Goal: Information Seeking & Learning: Find specific page/section

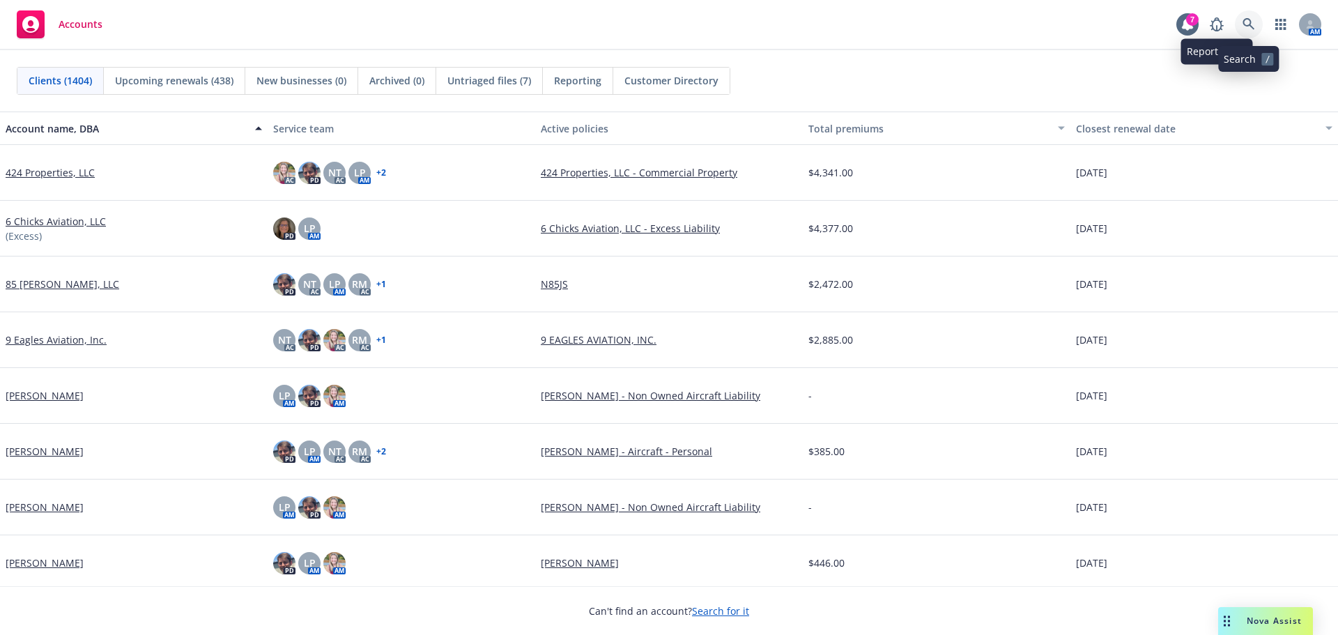
click at [1259, 24] on link at bounding box center [1249, 24] width 28 height 28
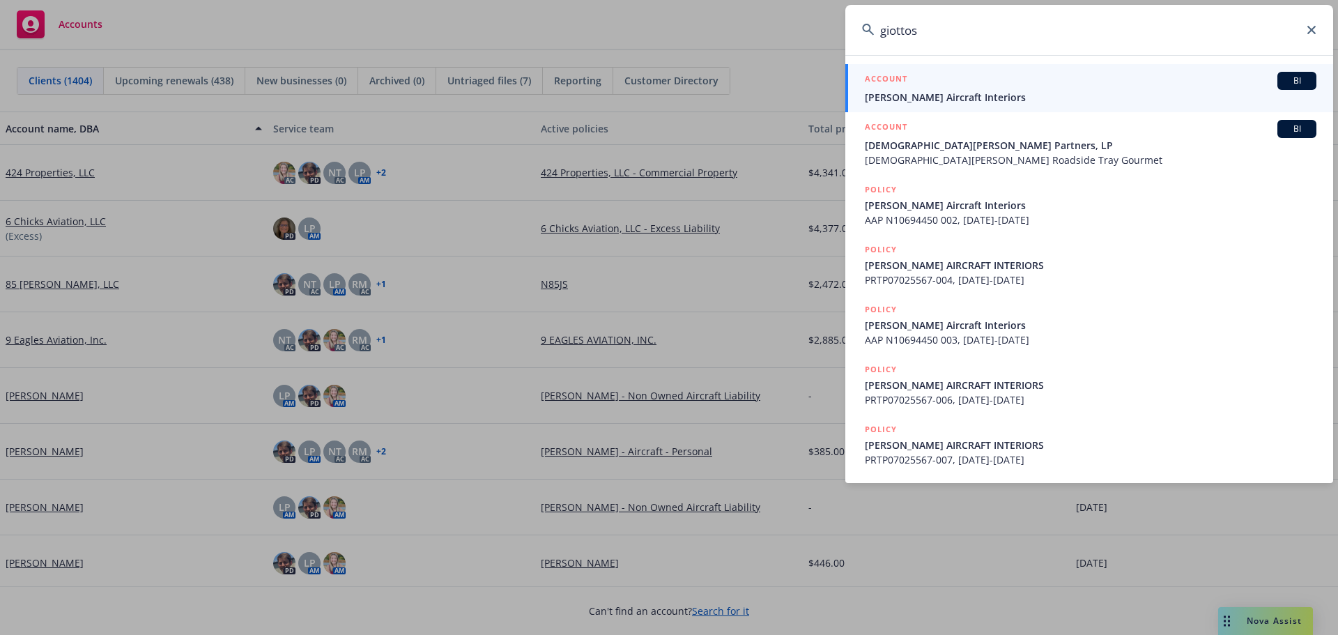
type input "giottos"
click at [985, 93] on span "[PERSON_NAME] Aircraft Interiors" at bounding box center [1091, 97] width 452 height 15
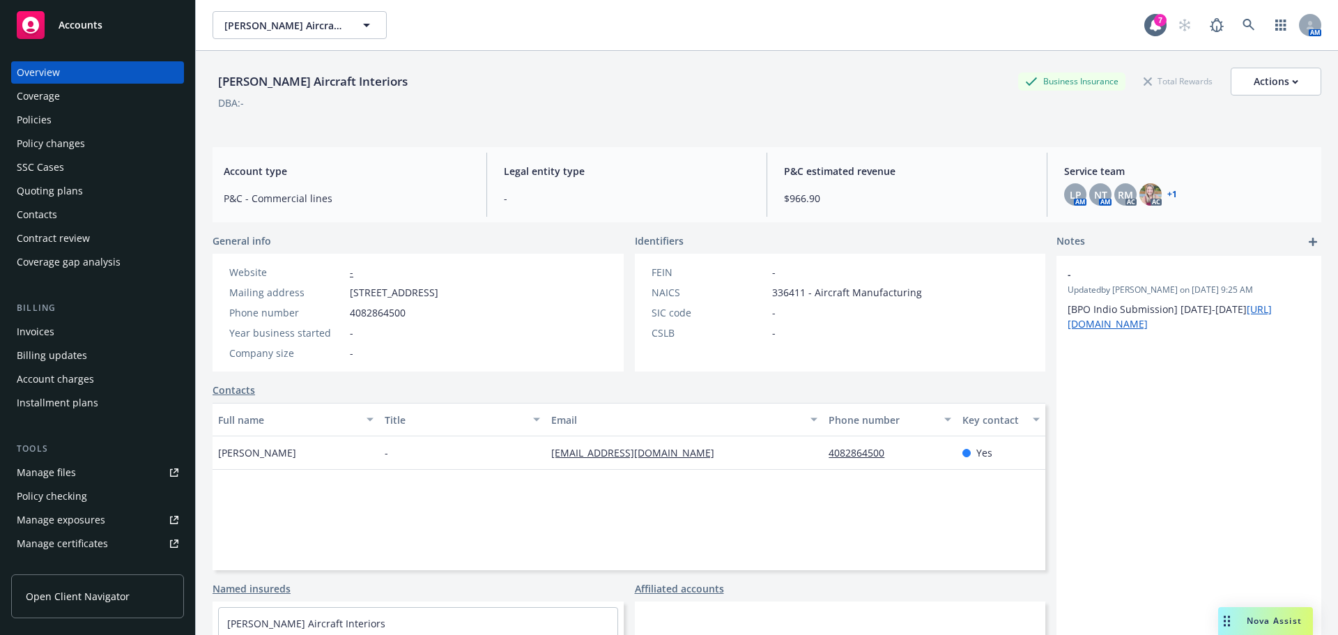
click at [78, 124] on div "Policies" at bounding box center [98, 120] width 162 height 22
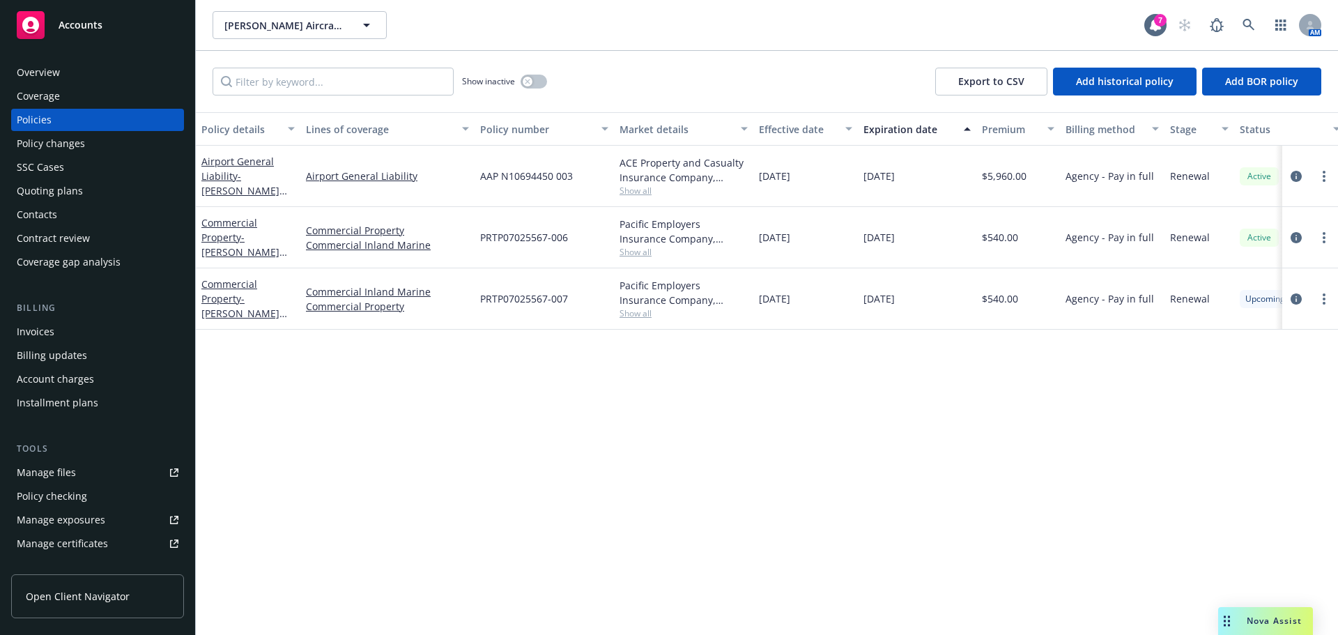
click at [641, 187] on span "Show all" at bounding box center [684, 191] width 128 height 12
click at [700, 464] on div "Policy details Lines of coverage Policy number Market details Effective date Ex…" at bounding box center [767, 373] width 1142 height 523
click at [644, 183] on div "ACE Property and Casualty Insurance Company, Chubb Group, The ABC Program" at bounding box center [684, 169] width 128 height 29
click at [648, 249] on span "Show all" at bounding box center [684, 252] width 128 height 12
click at [685, 456] on div "Policy details Lines of coverage Policy number Market details Effective date Ex…" at bounding box center [767, 373] width 1142 height 523
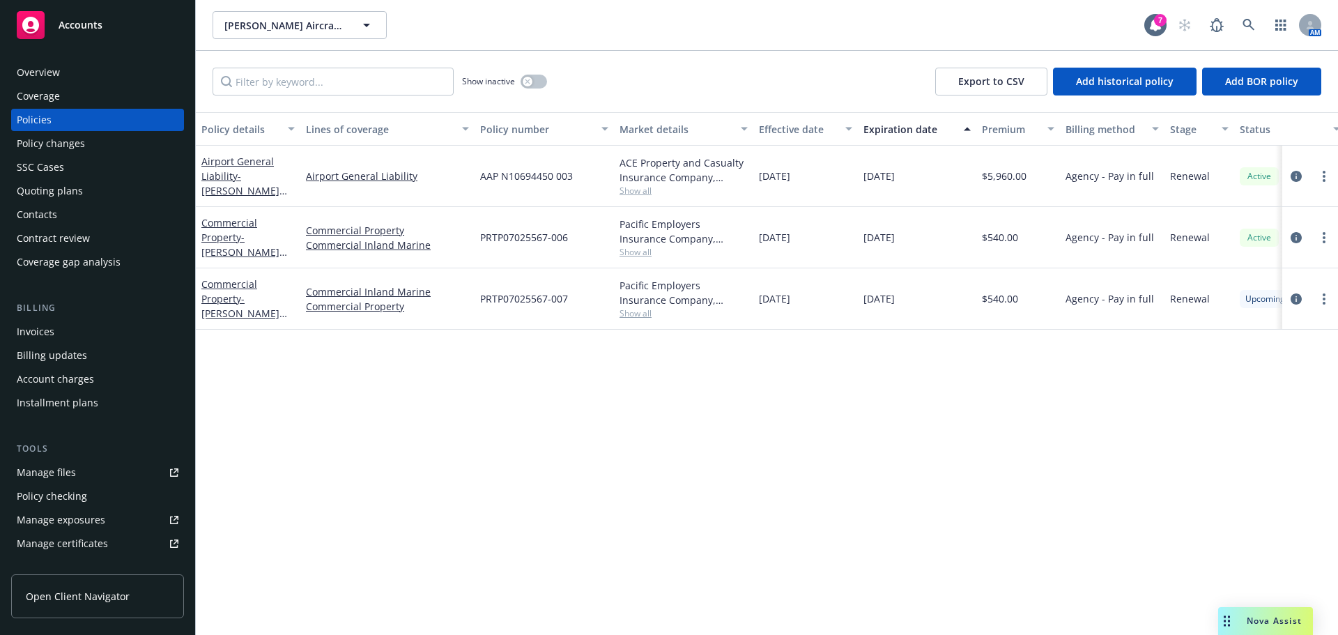
click at [638, 192] on span "Show all" at bounding box center [684, 191] width 128 height 12
click at [640, 423] on div "Policy details Lines of coverage Policy number Market details Effective date Ex…" at bounding box center [767, 373] width 1142 height 523
click at [91, 70] on div "Overview" at bounding box center [98, 72] width 162 height 22
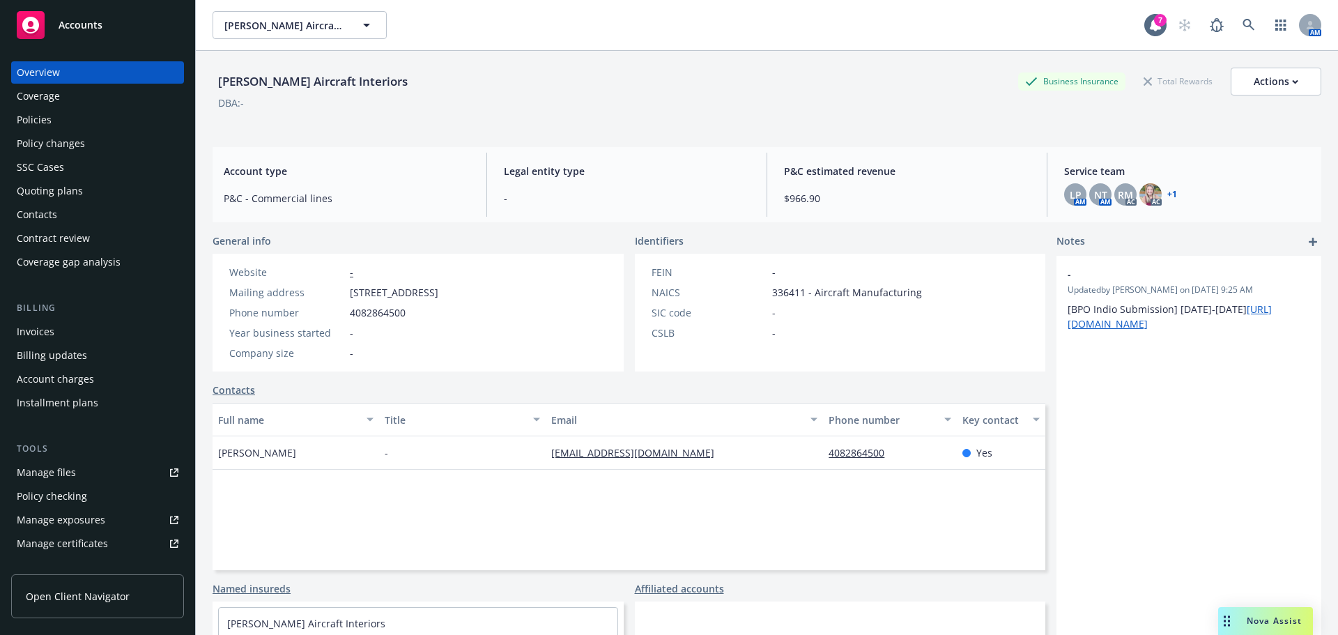
click at [53, 121] on div "Policies" at bounding box center [98, 120] width 162 height 22
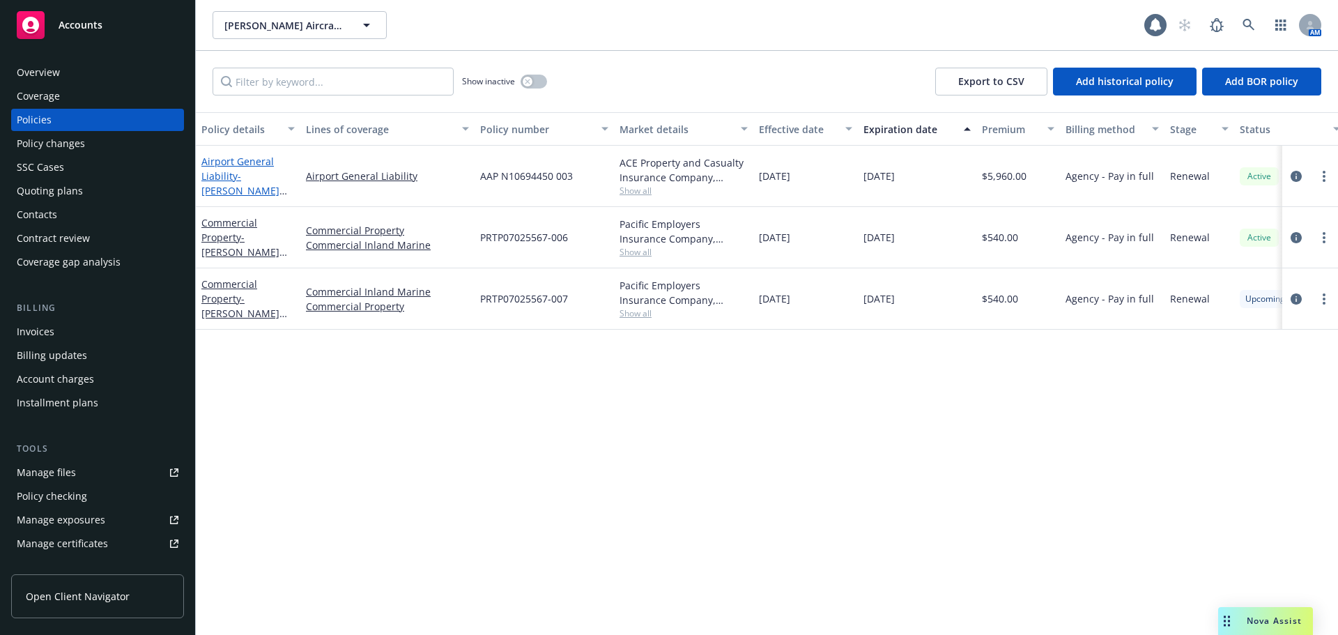
click at [256, 176] on span "- [PERSON_NAME] Aircraft Interiors" at bounding box center [244, 190] width 86 height 43
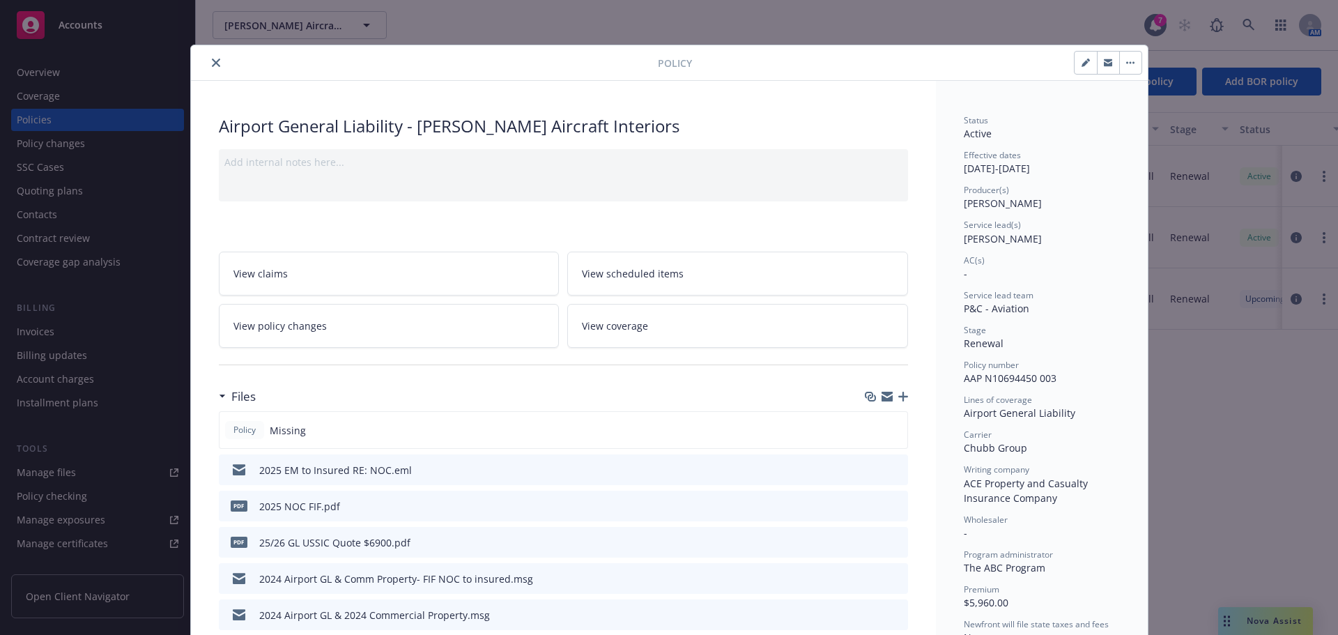
scroll to position [418, 0]
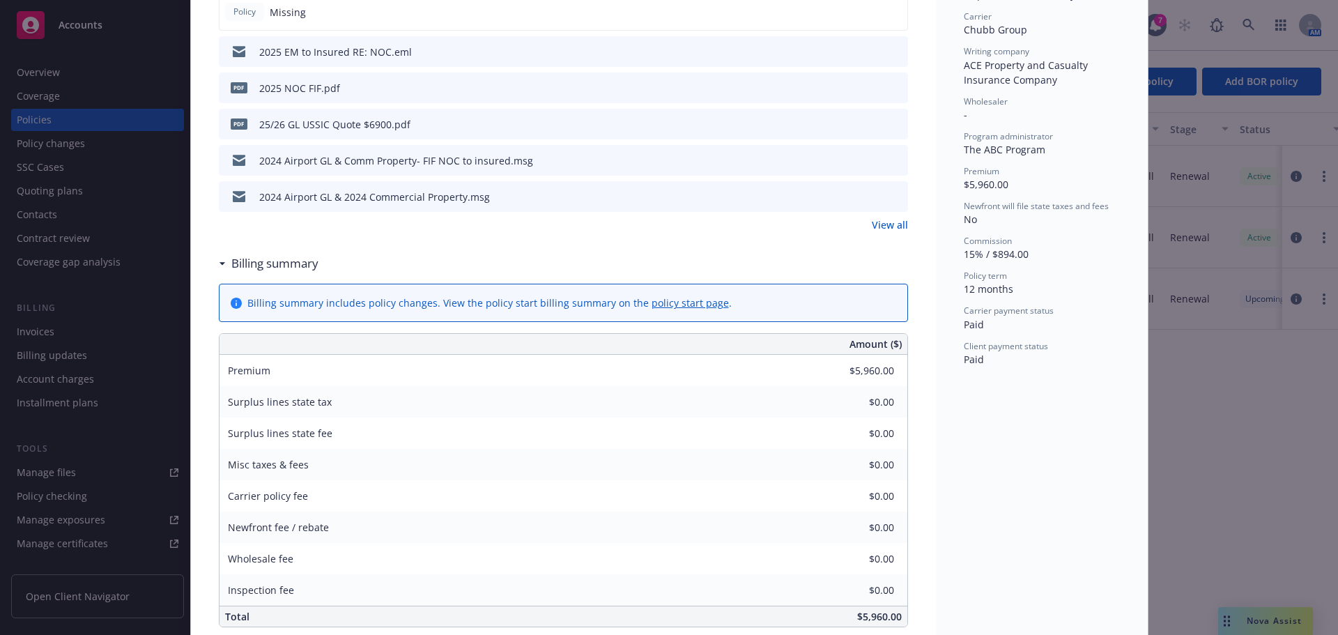
click at [887, 222] on link "View all" at bounding box center [890, 224] width 36 height 15
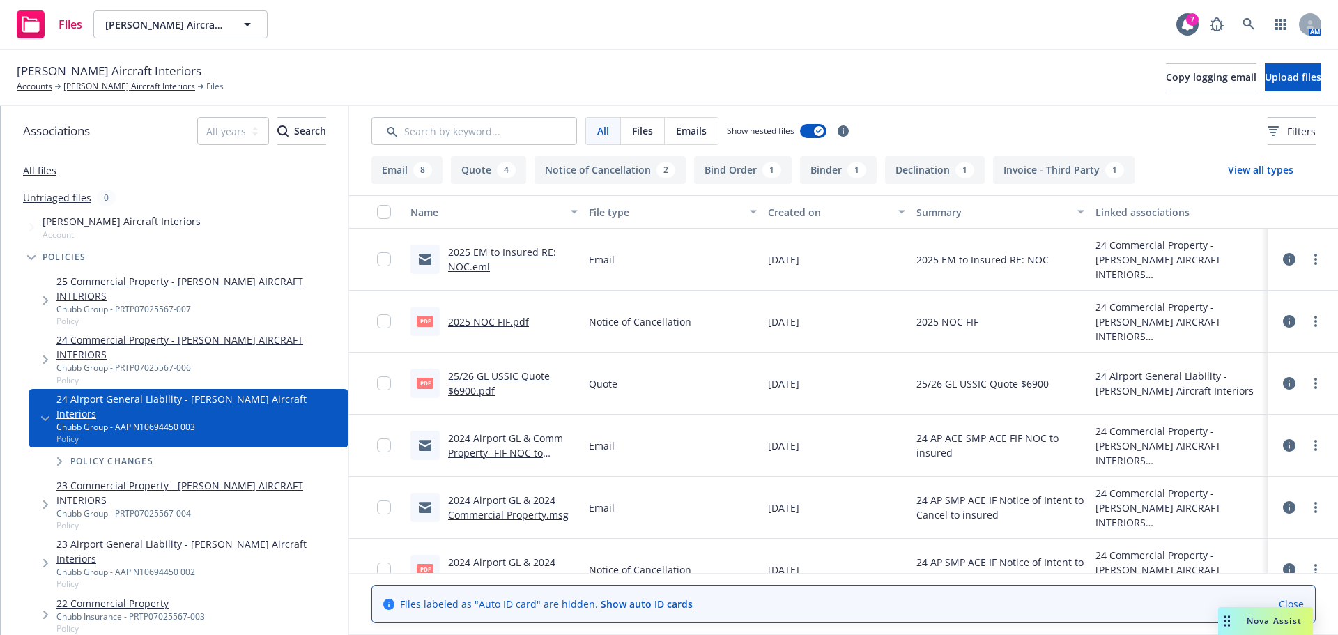
scroll to position [139, 0]
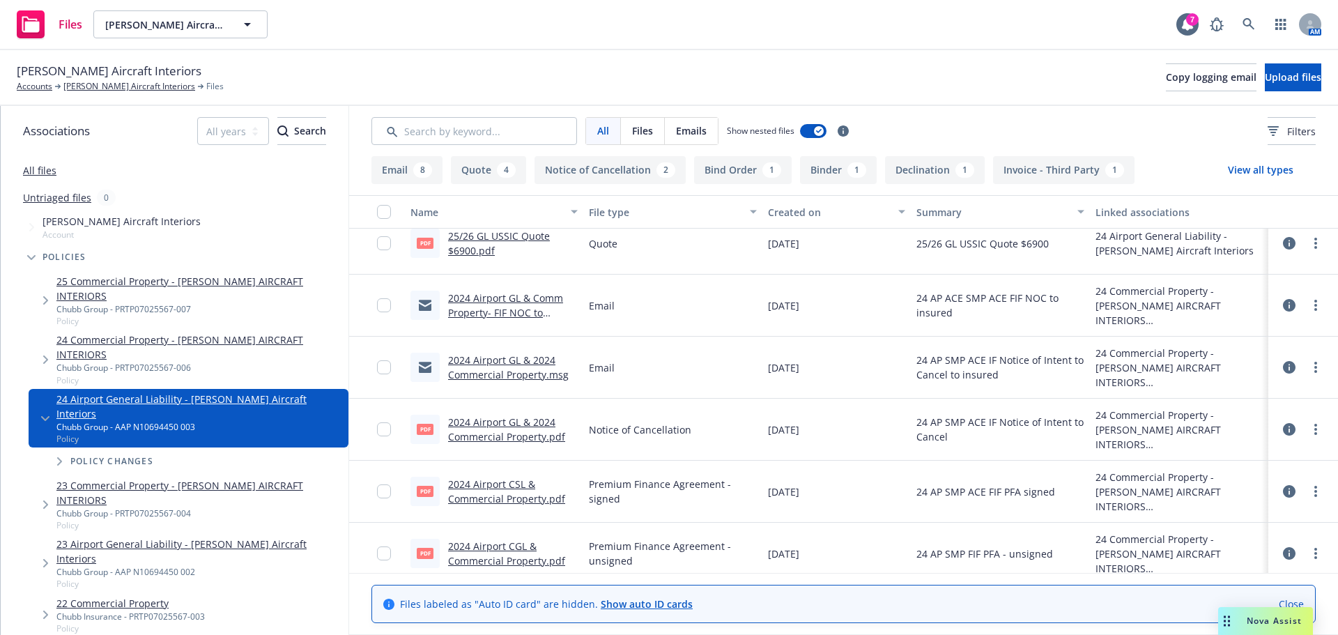
click at [494, 433] on link "2024 Airport GL & 2024 Commercial Property.pdf" at bounding box center [506, 429] width 117 height 28
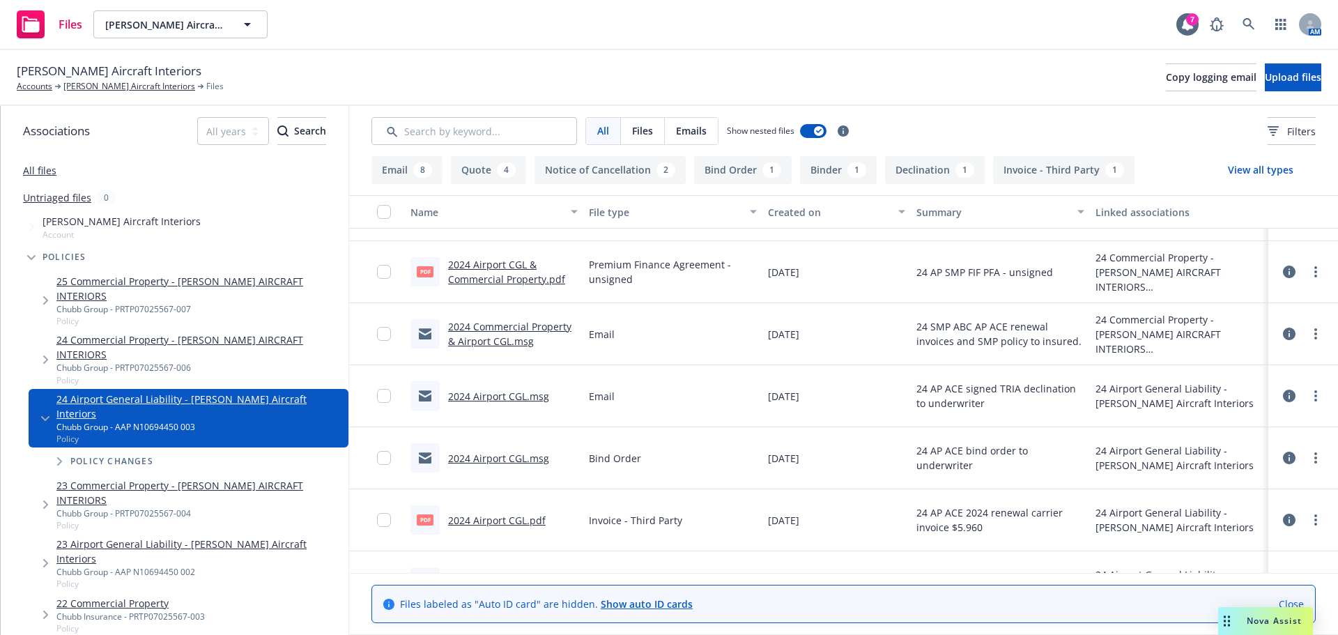
click at [491, 397] on link "2024 Airport CGL.msg" at bounding box center [498, 396] width 101 height 13
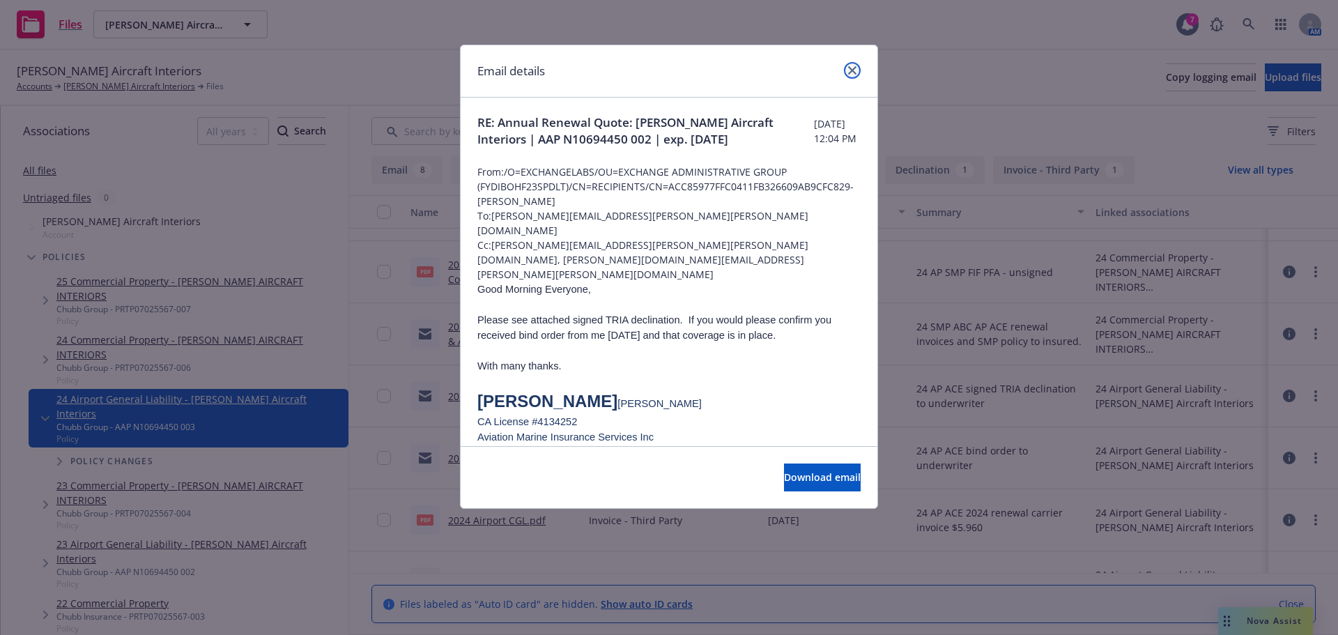
click at [854, 72] on icon "close" at bounding box center [852, 70] width 8 height 8
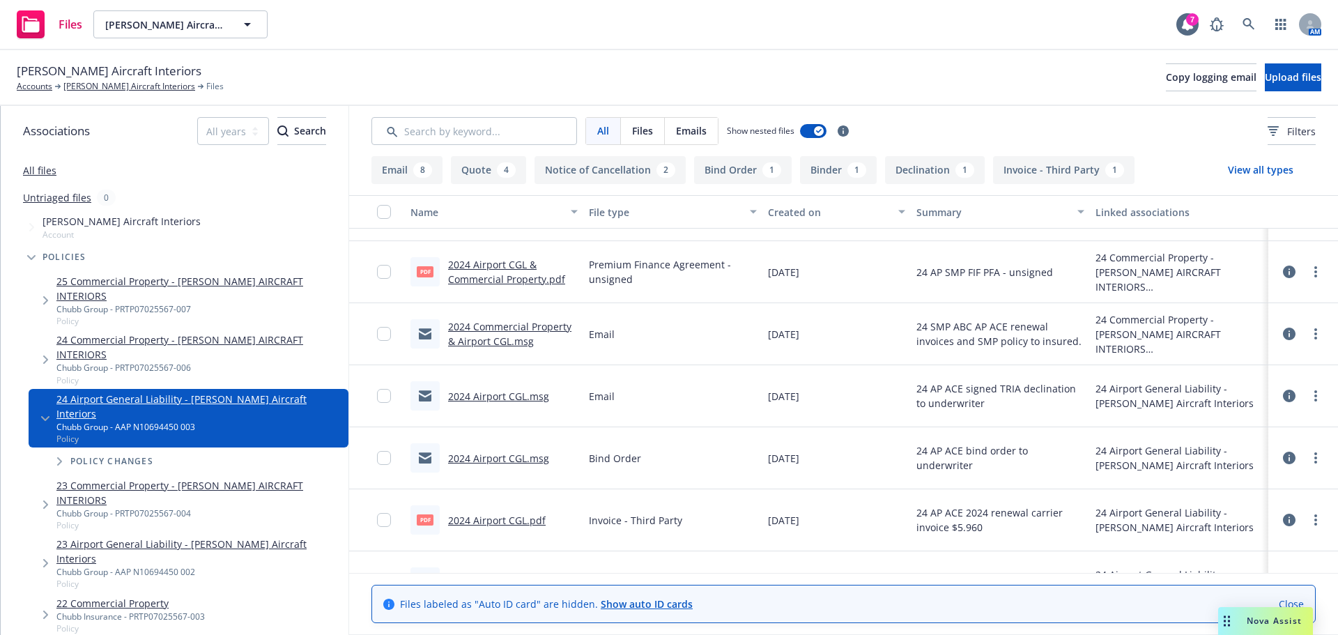
click at [495, 464] on link "2024 Airport CGL.msg" at bounding box center [498, 458] width 101 height 13
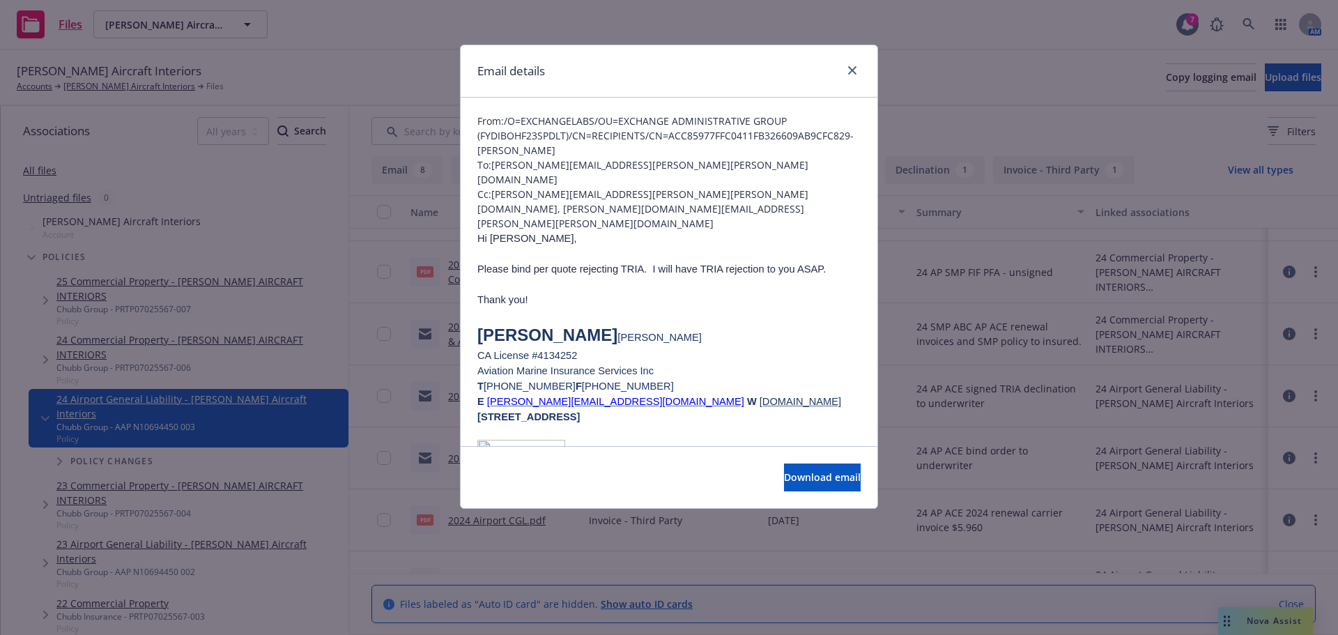
scroll to position [0, 0]
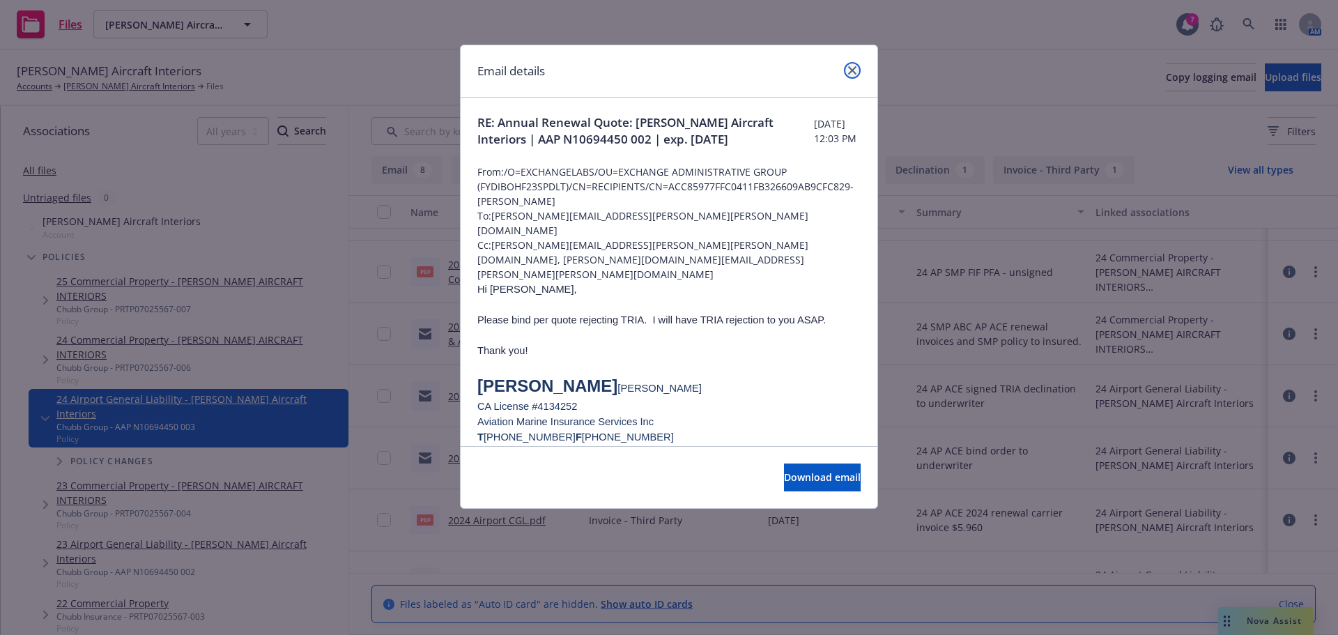
click at [849, 68] on icon "close" at bounding box center [852, 70] width 8 height 8
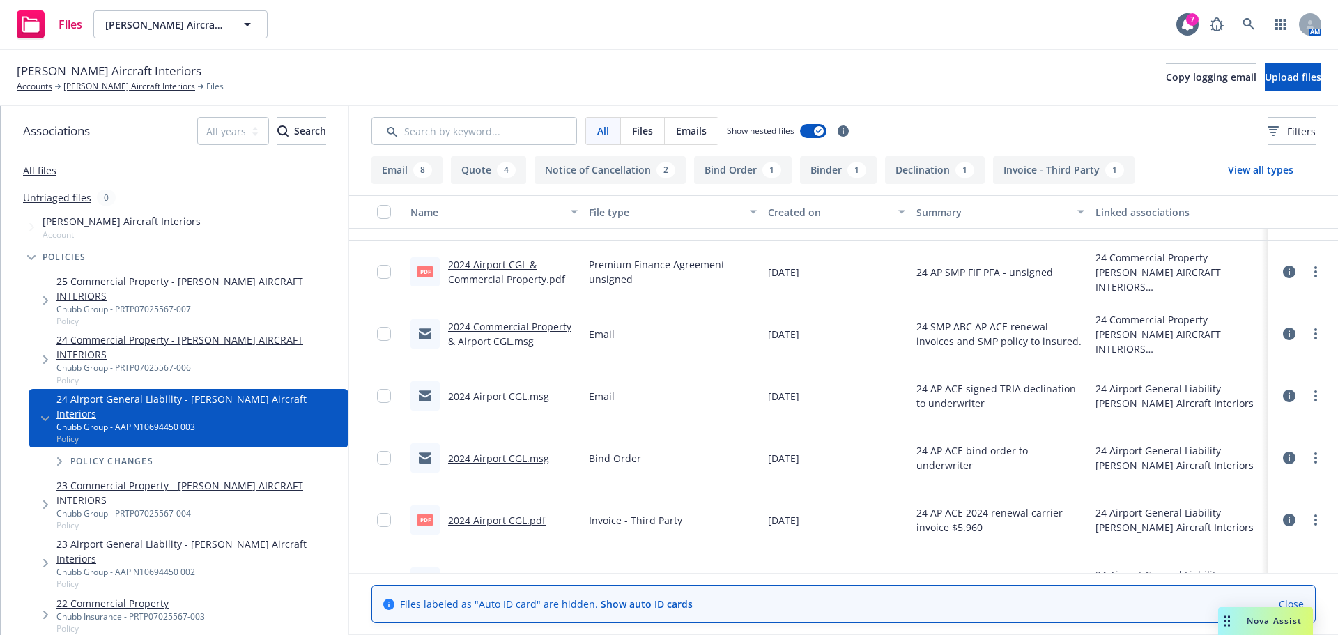
click at [548, 25] on div "Files Giotto's Aircraft Interiors Giotto's Aircraft Interiors 7 AM" at bounding box center [669, 25] width 1338 height 50
click at [103, 84] on link "[PERSON_NAME] Aircraft Interiors" at bounding box center [129, 86] width 132 height 13
